Goal: Transaction & Acquisition: Book appointment/travel/reservation

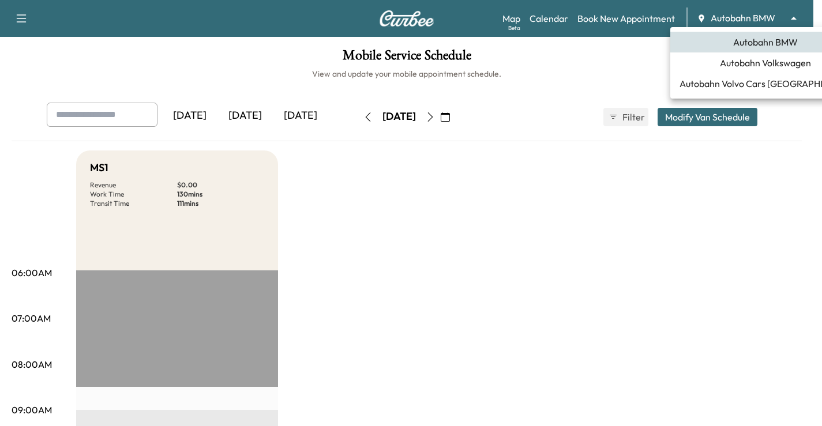
click at [796, 12] on body "Support Log Out Map Beta Calendar Book New Appointment Autobahn BMW ******** ​ …" at bounding box center [411, 213] width 822 height 426
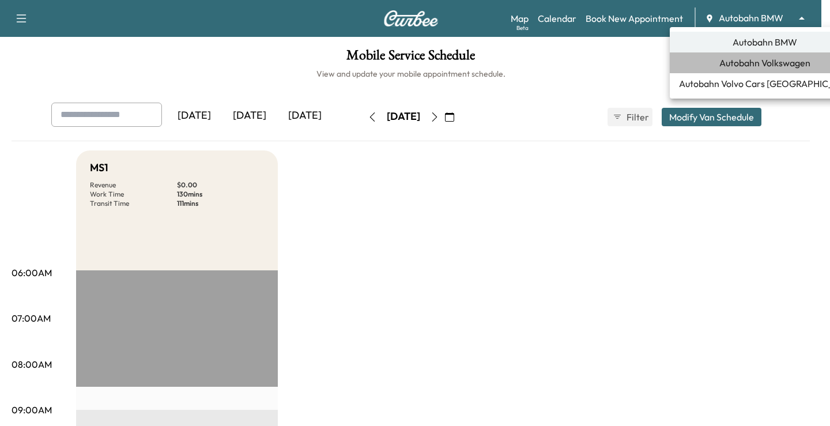
click at [755, 65] on span "Autobahn Volkswagen" at bounding box center [765, 63] width 91 height 14
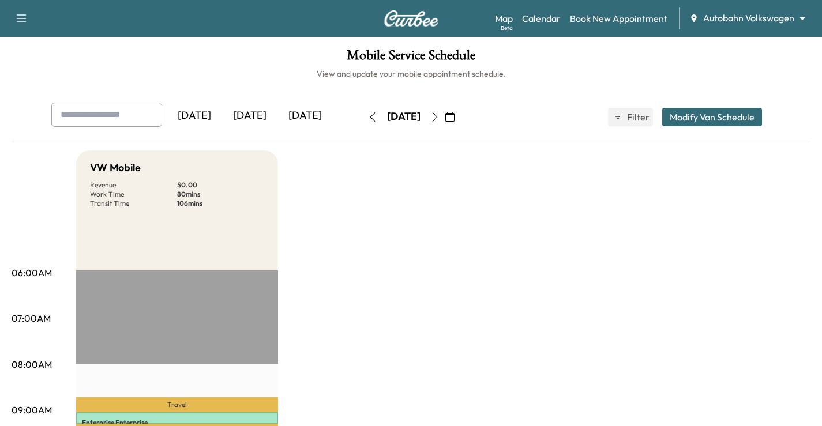
click at [460, 110] on button "button" at bounding box center [450, 117] width 20 height 18
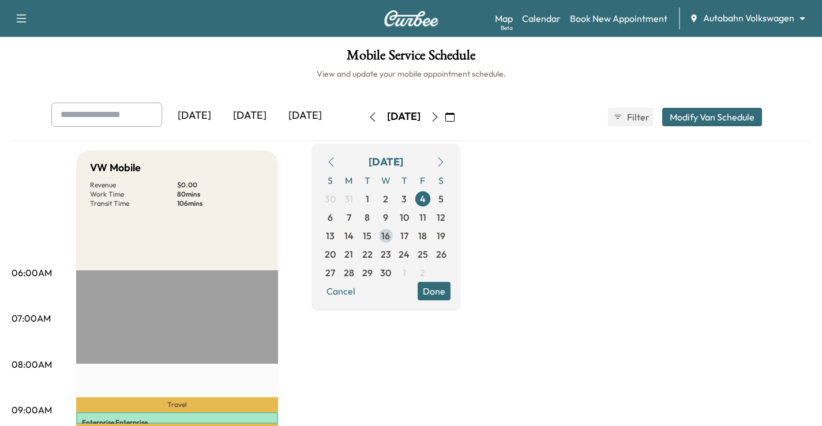
click at [395, 239] on span "16" at bounding box center [386, 236] width 18 height 18
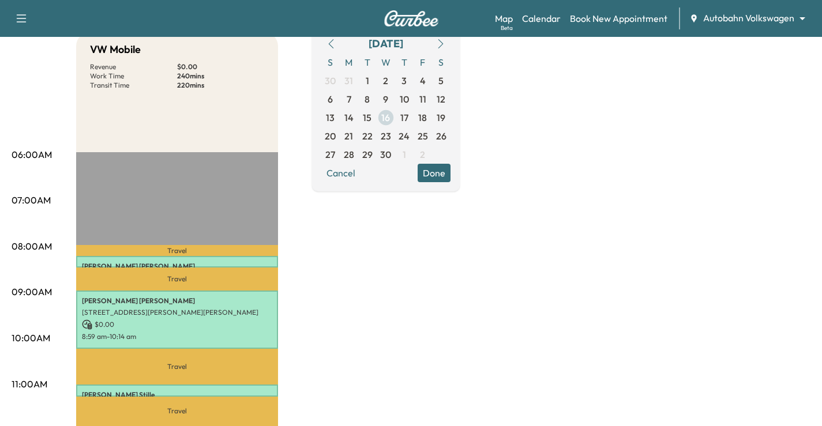
scroll to position [58, 0]
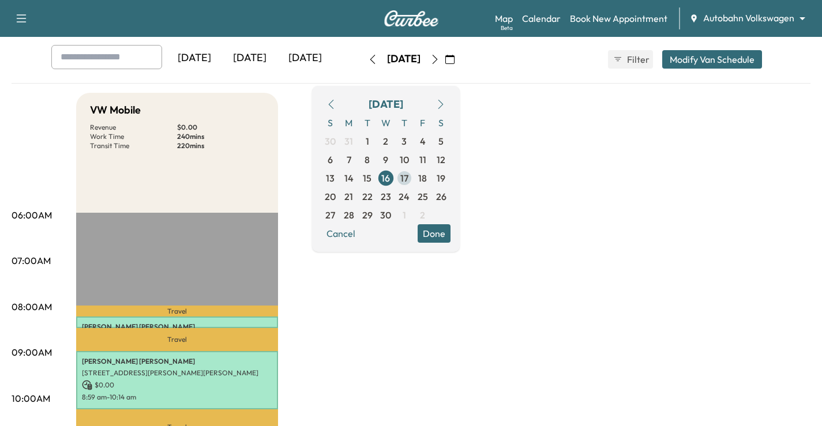
click at [408, 175] on span "17" at bounding box center [404, 178] width 8 height 14
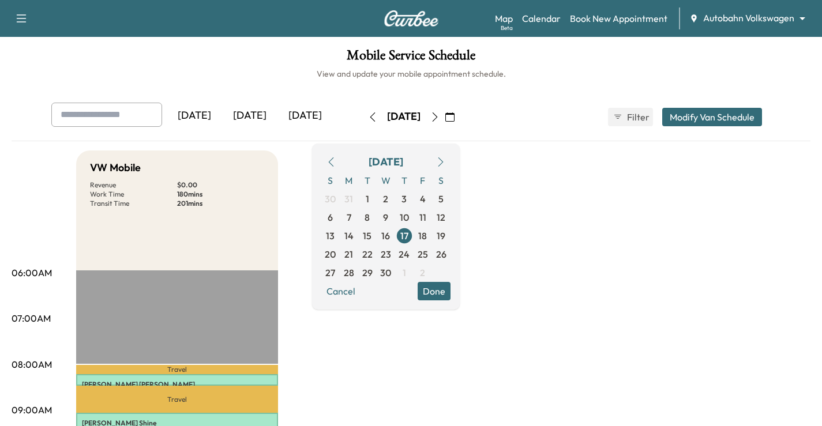
click at [439, 112] on icon "button" at bounding box center [434, 116] width 9 height 9
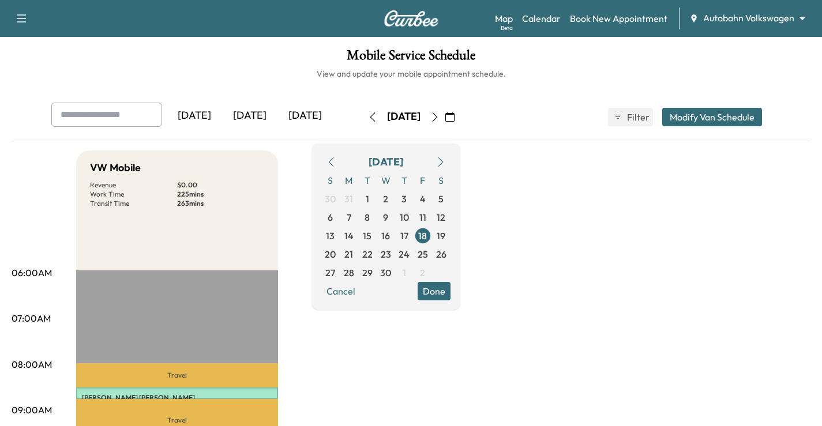
click at [460, 108] on button "button" at bounding box center [450, 117] width 20 height 18
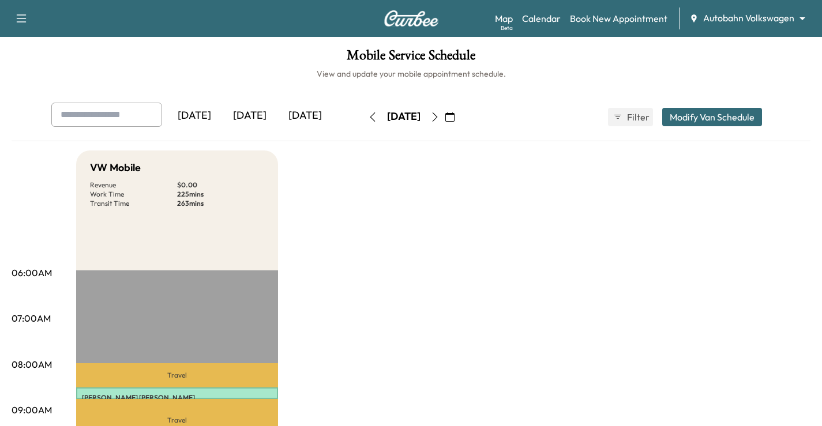
click at [460, 111] on button "button" at bounding box center [450, 117] width 20 height 18
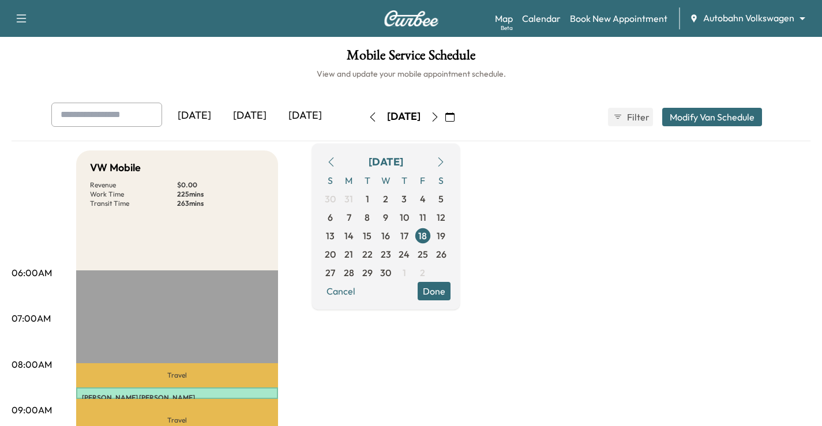
click at [443, 157] on icon "button" at bounding box center [440, 161] width 5 height 9
click at [450, 157] on button "button" at bounding box center [441, 162] width 20 height 18
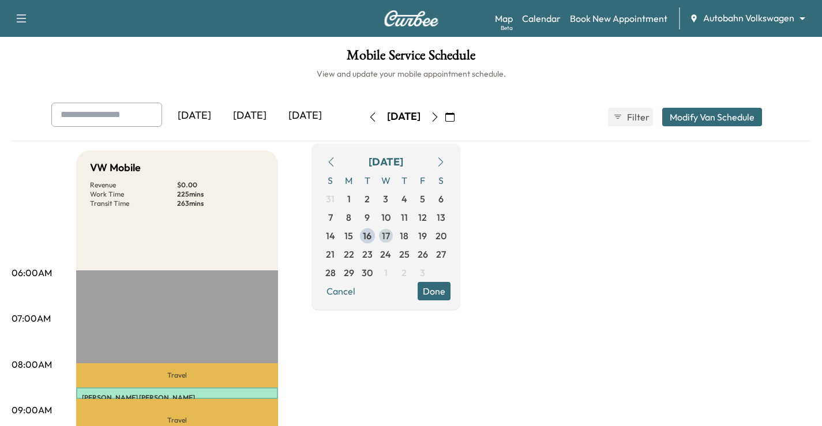
click at [390, 234] on span "17" at bounding box center [386, 236] width 8 height 14
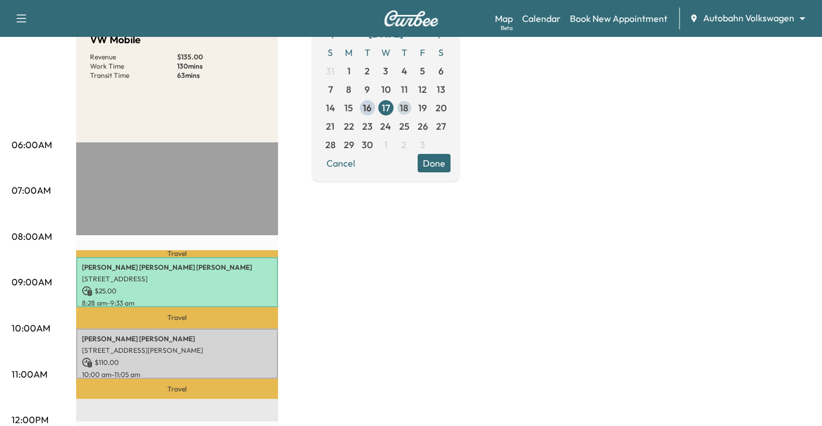
scroll to position [58, 0]
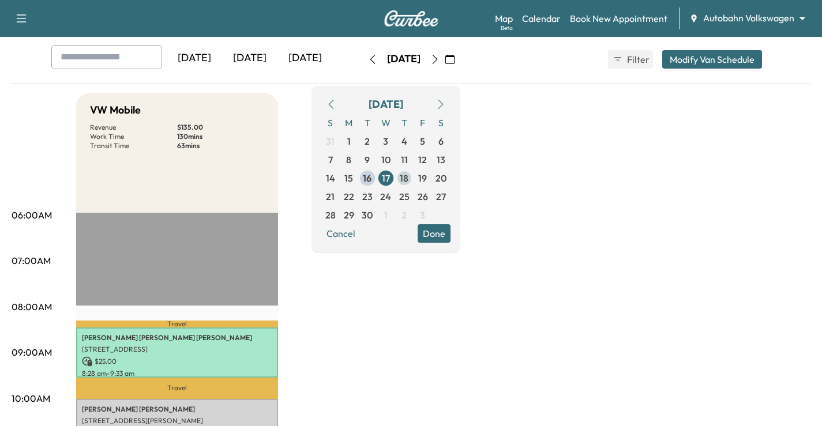
click at [408, 176] on span "18" at bounding box center [404, 178] width 9 height 14
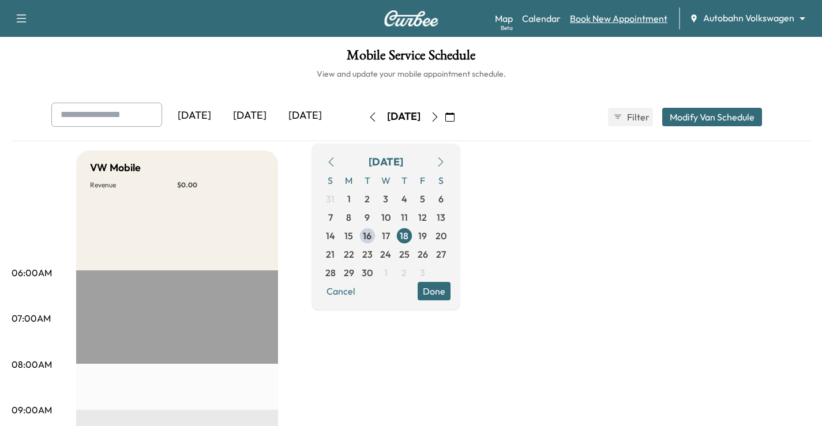
click at [601, 22] on link "Book New Appointment" at bounding box center [618, 19] width 97 height 14
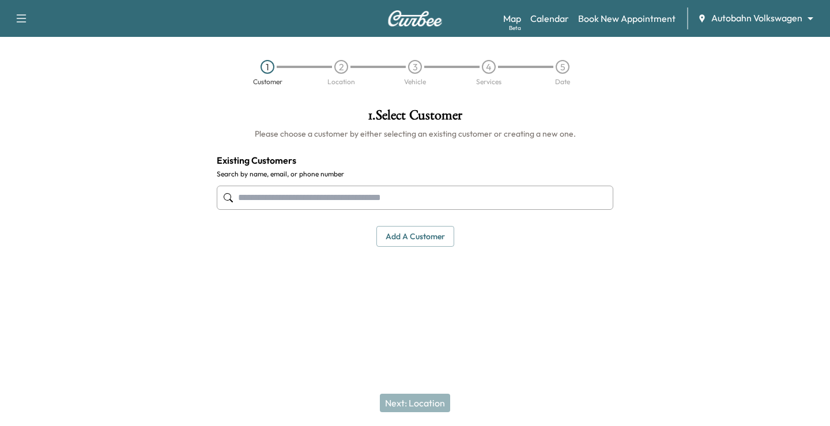
paste input "**********"
type input "**********"
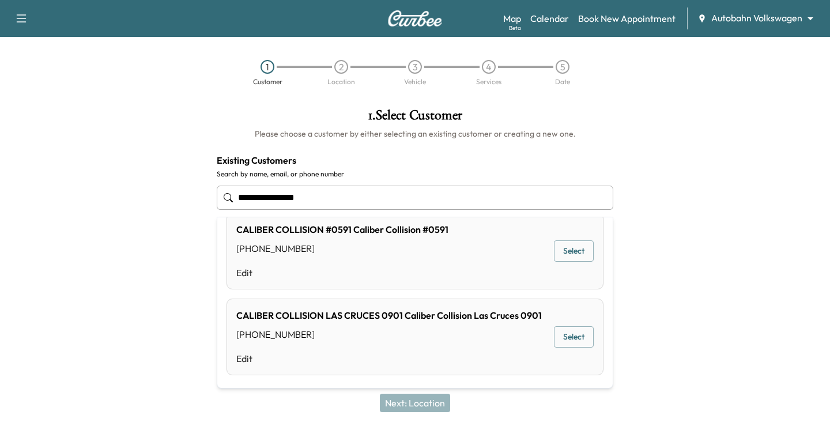
scroll to position [33, 0]
click at [533, 192] on input "**********" at bounding box center [415, 198] width 397 height 24
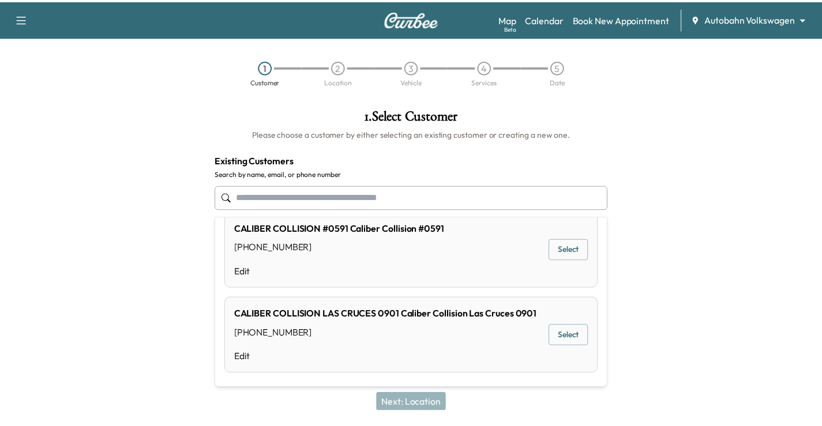
scroll to position [0, 0]
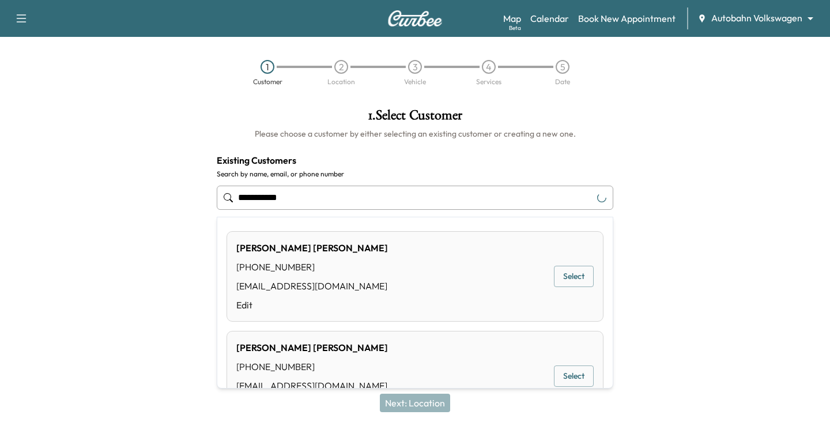
click at [462, 262] on div "[PERSON_NAME] [PHONE_NUMBER] [EMAIL_ADDRESS][DOMAIN_NAME] Edit Select" at bounding box center [415, 276] width 377 height 91
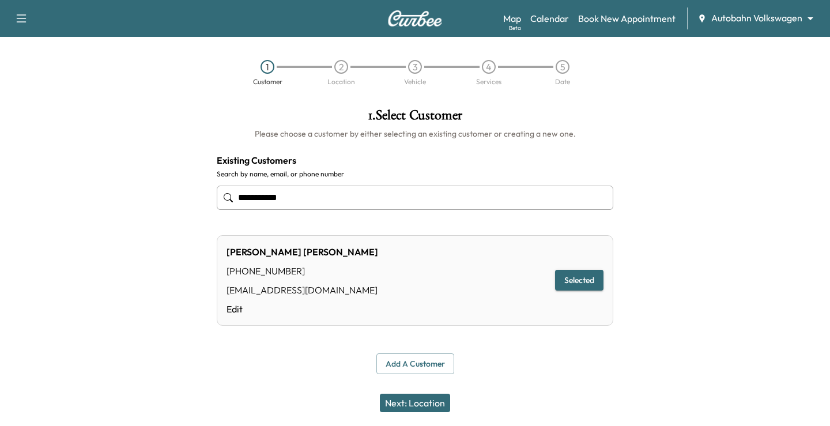
type input "**********"
click at [419, 397] on button "Next: Location" at bounding box center [415, 403] width 70 height 18
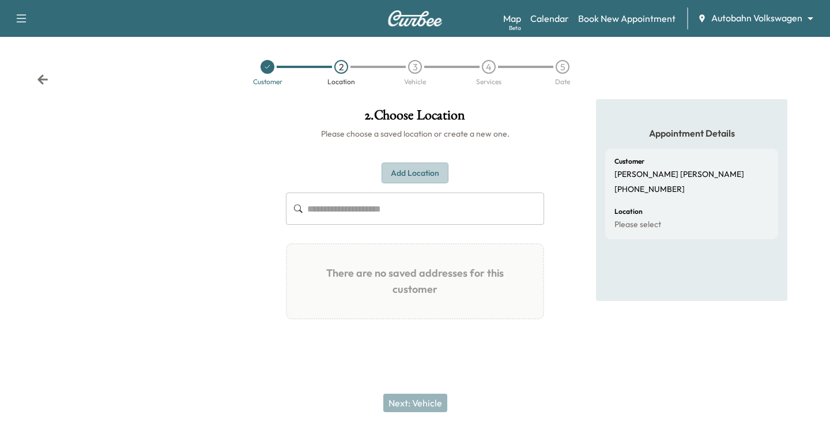
click at [398, 166] on button "Add Location" at bounding box center [415, 173] width 67 height 21
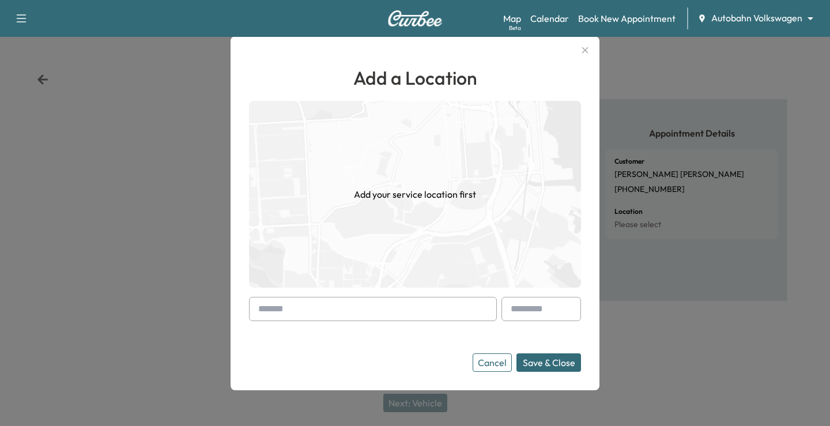
click at [311, 308] on input "text" at bounding box center [373, 309] width 248 height 24
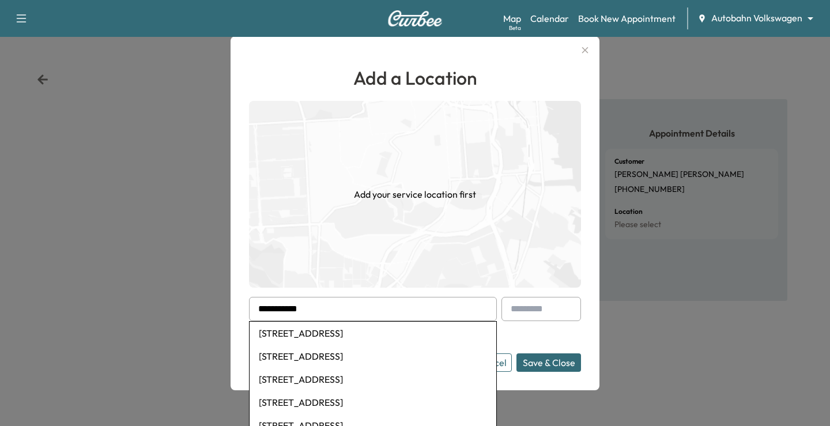
click at [357, 325] on li "[STREET_ADDRESS]" at bounding box center [373, 333] width 247 height 23
type input "**********"
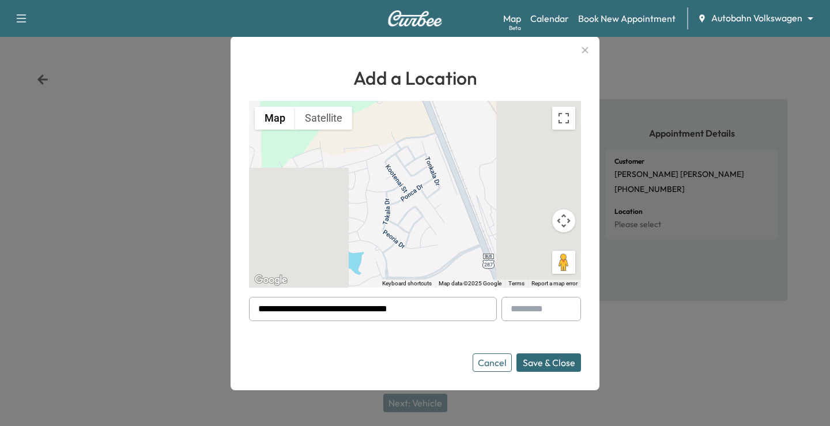
click at [572, 357] on button "Save & Close" at bounding box center [549, 362] width 65 height 18
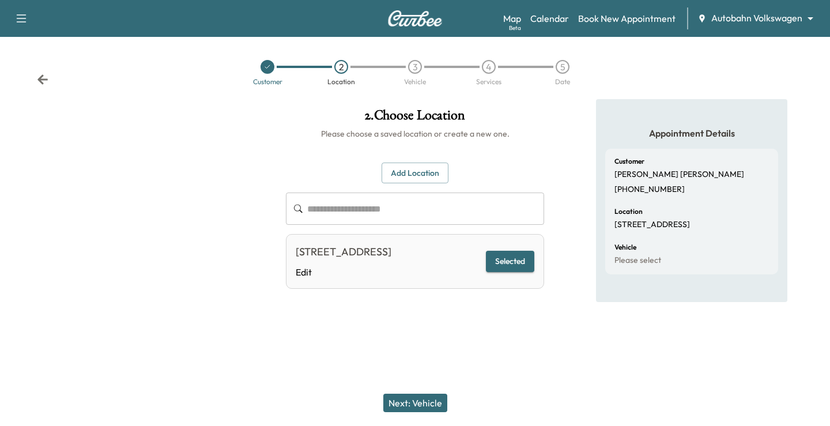
click at [413, 408] on button "Next: Vehicle" at bounding box center [415, 403] width 64 height 18
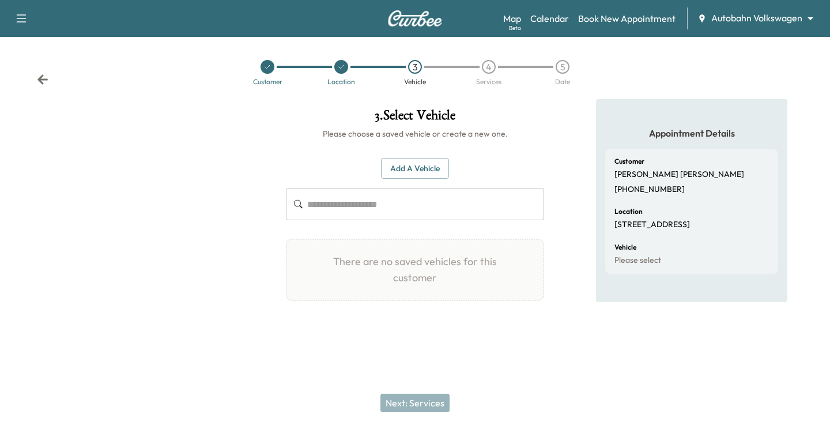
click at [404, 159] on button "Add a Vehicle" at bounding box center [415, 168] width 68 height 21
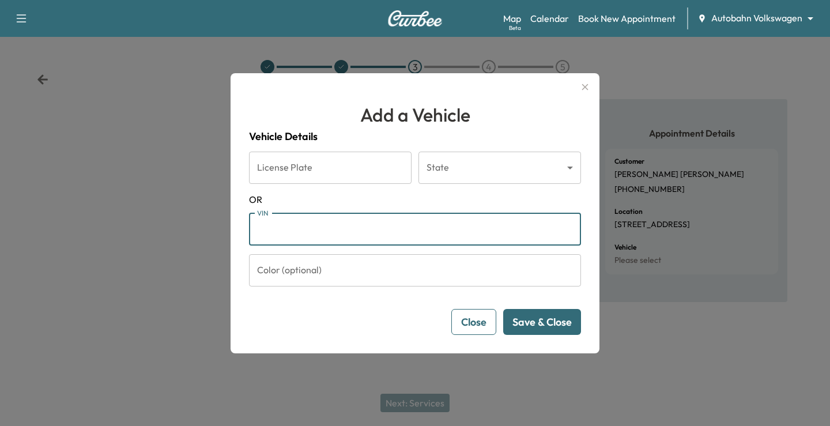
paste input "**********"
type input "**********"
click at [547, 325] on button "Save & Close" at bounding box center [542, 322] width 78 height 26
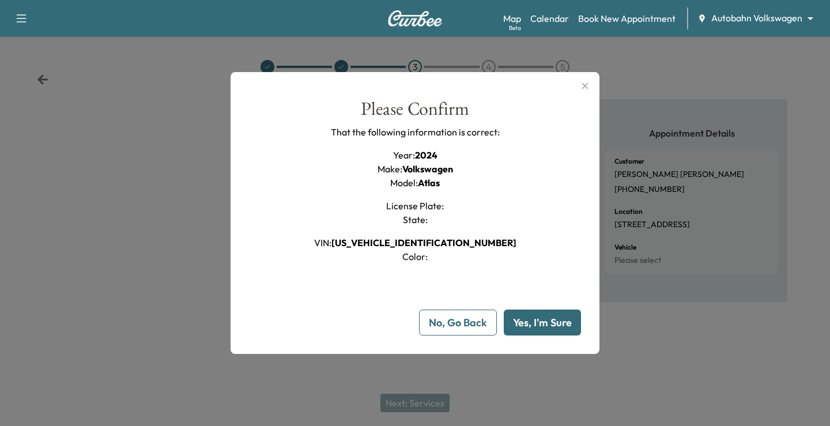
click at [536, 325] on button "Yes, I'm Sure" at bounding box center [542, 323] width 77 height 26
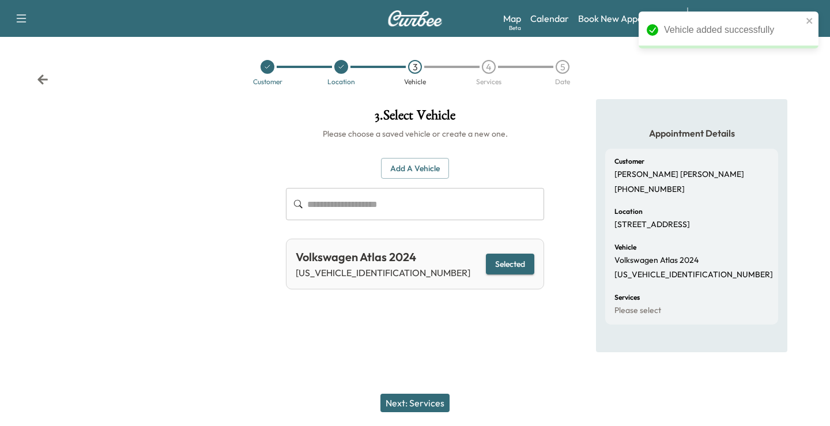
click at [413, 409] on button "Next: Services" at bounding box center [415, 403] width 69 height 18
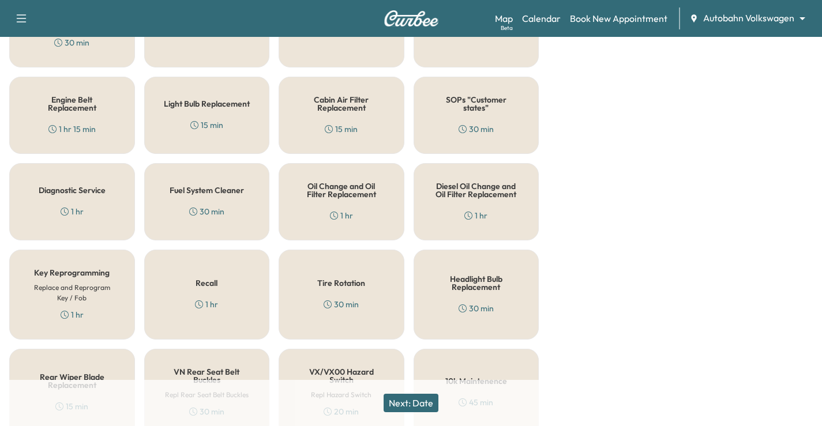
scroll to position [461, 0]
click at [300, 210] on div "Oil Change and Oil Filter Replacement 1 hr" at bounding box center [341, 201] width 126 height 77
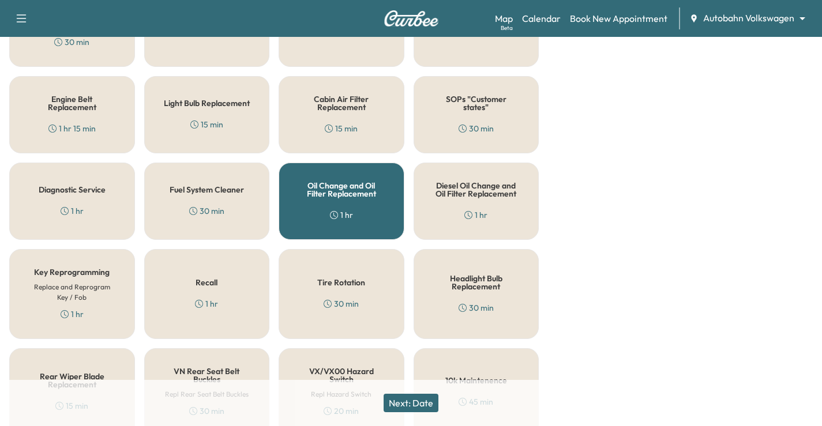
click at [412, 401] on button "Next: Date" at bounding box center [410, 403] width 55 height 18
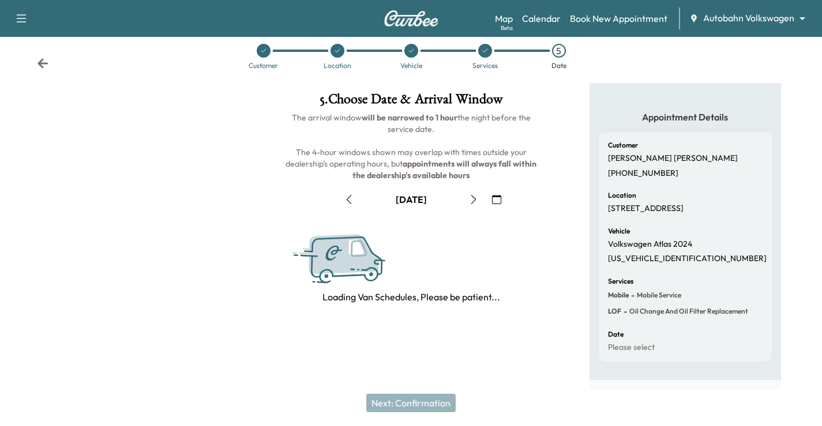
scroll to position [151, 0]
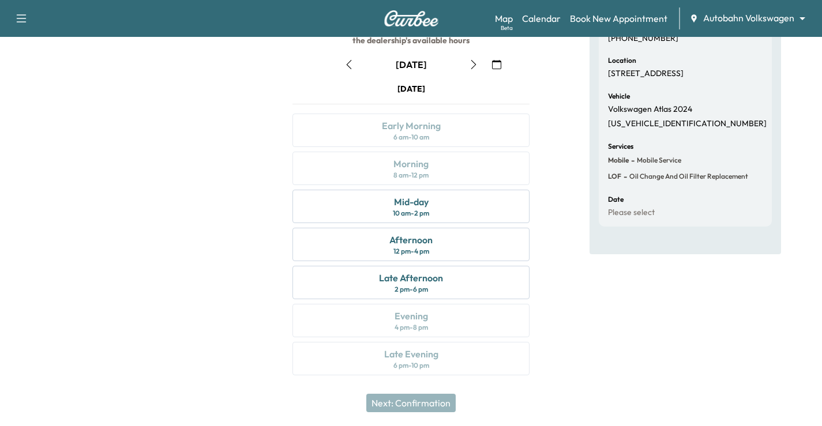
click at [475, 63] on icon "button" at bounding box center [473, 64] width 5 height 9
click at [453, 205] on div "Mid-day 10 am - 2 pm" at bounding box center [410, 206] width 237 height 33
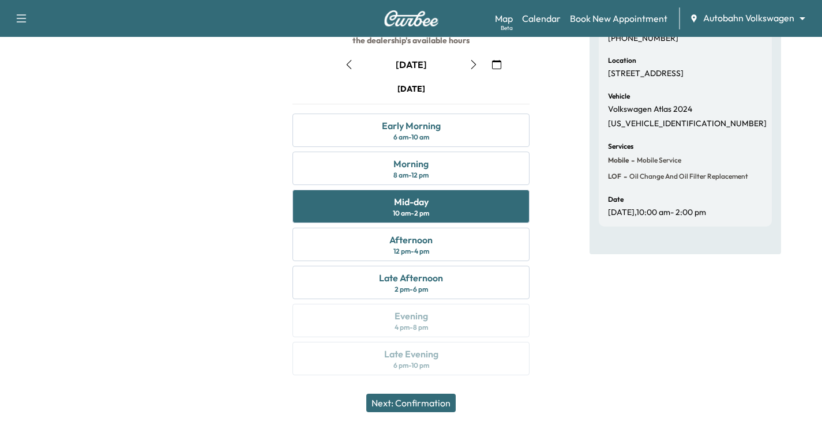
click at [429, 412] on div "Next: Confirmation" at bounding box center [411, 403] width 822 height 46
click at [424, 401] on button "Next: Confirmation" at bounding box center [410, 403] width 89 height 18
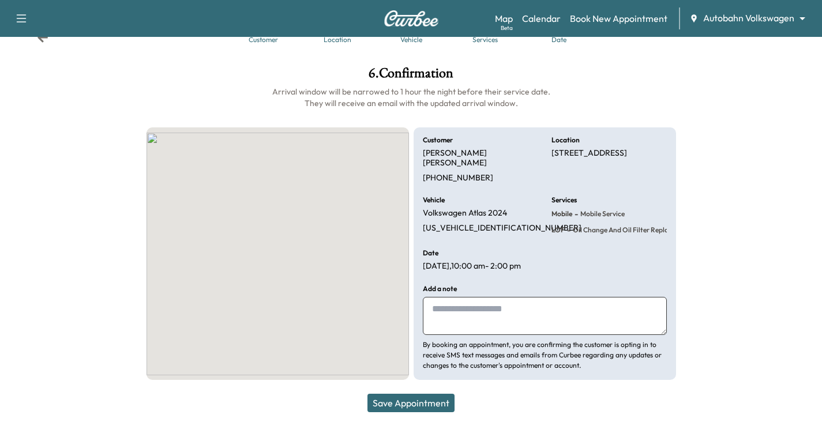
scroll to position [32, 0]
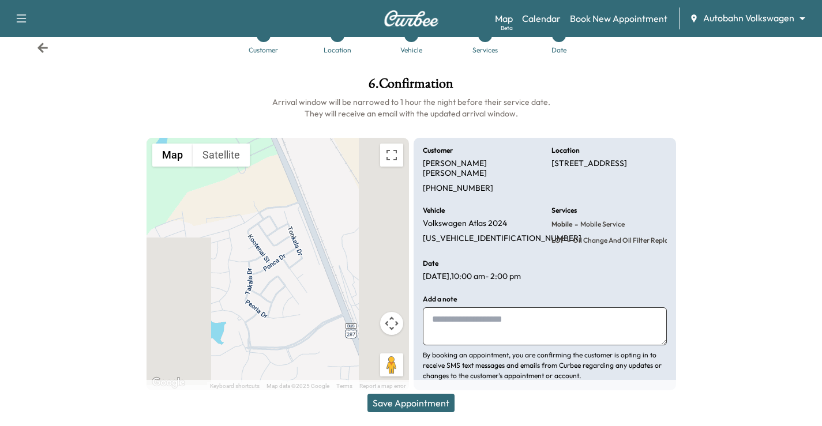
click at [424, 401] on button "Save Appointment" at bounding box center [410, 403] width 87 height 18
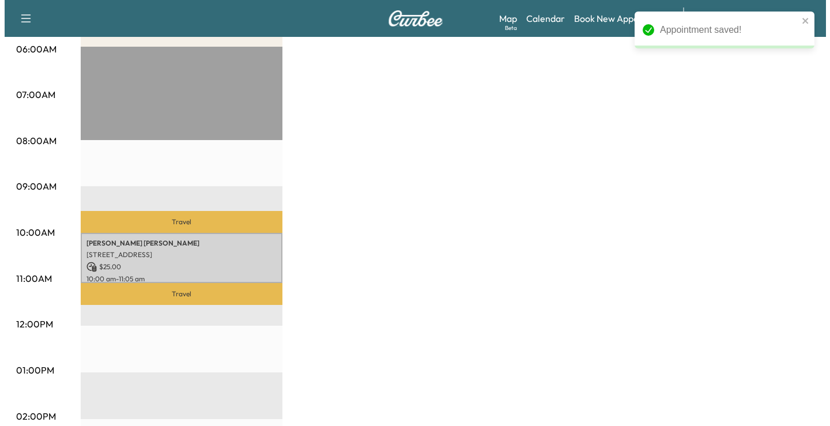
scroll to position [231, 0]
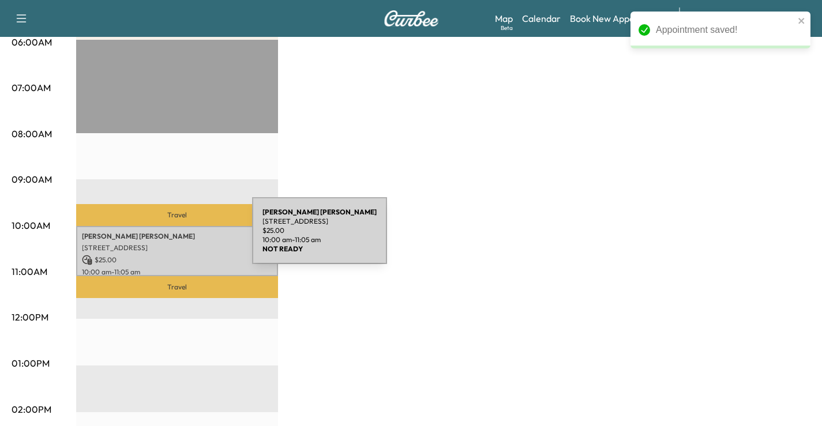
click at [165, 238] on p "[PERSON_NAME]" at bounding box center [177, 236] width 190 height 9
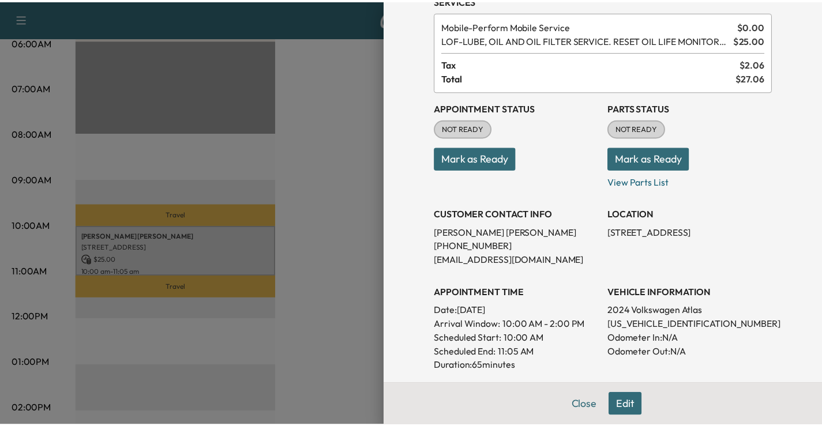
scroll to position [0, 0]
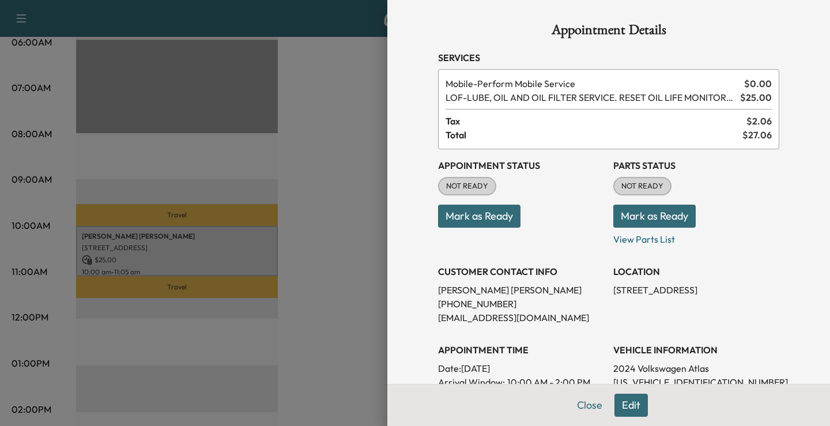
click at [303, 168] on div at bounding box center [415, 213] width 830 height 426
